Goal: Task Accomplishment & Management: Use online tool/utility

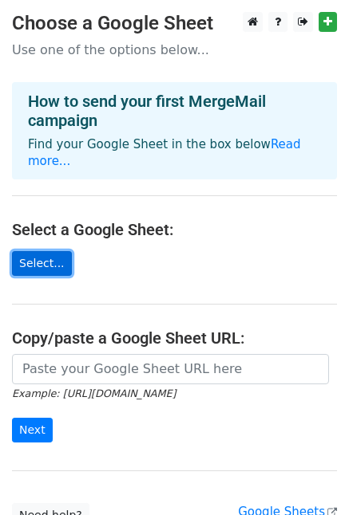
click at [51, 251] on link "Select..." at bounding box center [42, 263] width 60 height 25
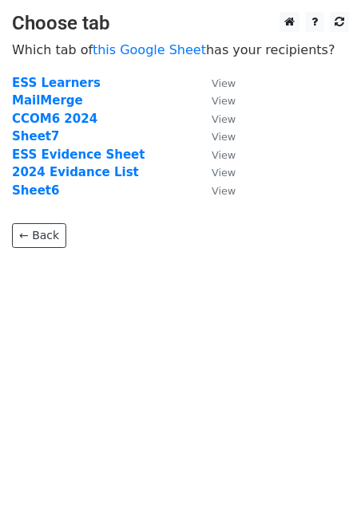
click at [48, 91] on td "ESS Learners" at bounding box center [103, 83] width 183 height 18
click at [48, 94] on strong "MailMerge" at bounding box center [47, 100] width 71 height 14
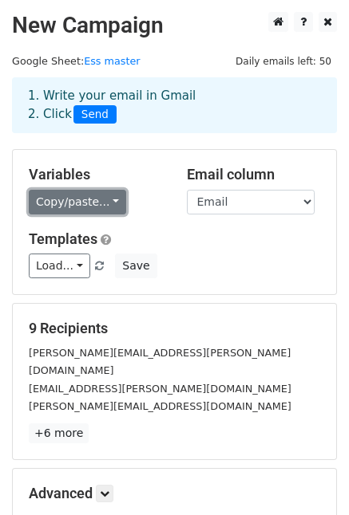
click at [85, 208] on link "Copy/paste..." at bounding box center [77, 202] width 97 height 25
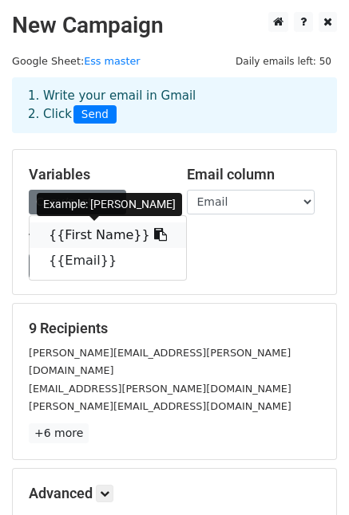
click at [82, 237] on link "{{First Name}}" at bounding box center [108, 236] width 156 height 26
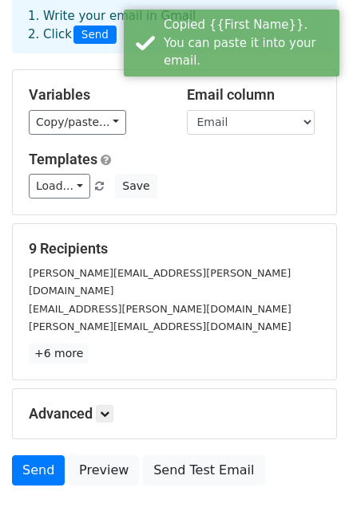
scroll to position [160, 0]
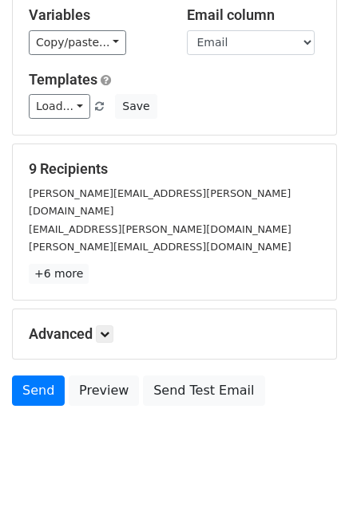
click at [104, 309] on div "Advanced Tracking Track Opens UTM Codes Track Clicks Filters Only include sprea…" at bounding box center [174, 333] width 323 height 49
click at [104, 329] on icon at bounding box center [105, 334] width 10 height 10
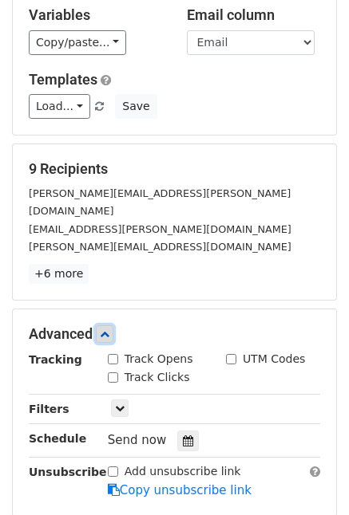
scroll to position [239, 0]
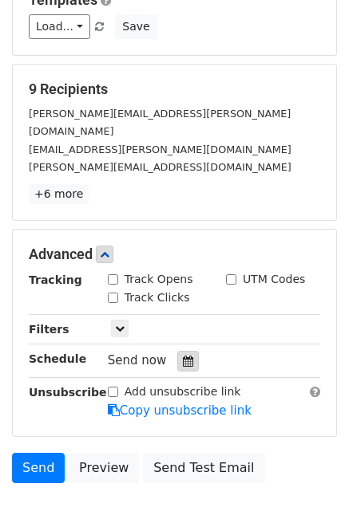
click at [183, 356] on icon at bounding box center [188, 361] width 10 height 11
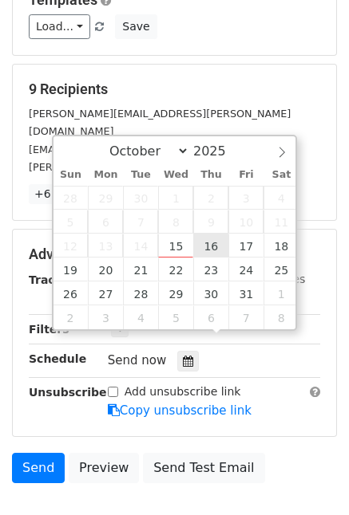
type input "2025-10-16 12:00"
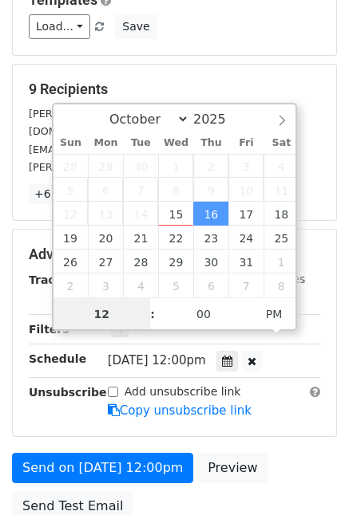
scroll to position [0, 0]
click at [124, 325] on input "12" at bounding box center [101, 314] width 97 height 32
type input "08"
type input "2025-10-16 08:00"
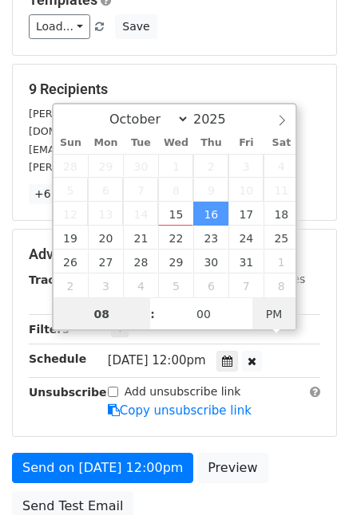
click at [274, 313] on span "PM" at bounding box center [274, 314] width 44 height 32
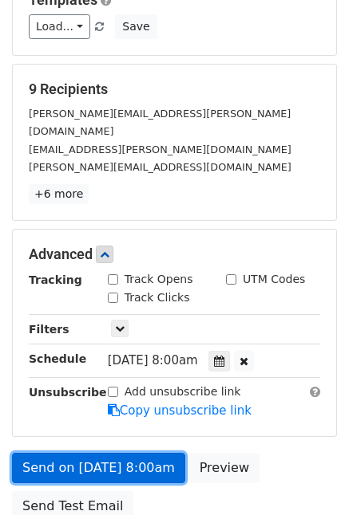
click at [111, 454] on link "Send on Oct 16 at 8:00am" at bounding box center [98, 468] width 173 height 30
